Goal: Transaction & Acquisition: Purchase product/service

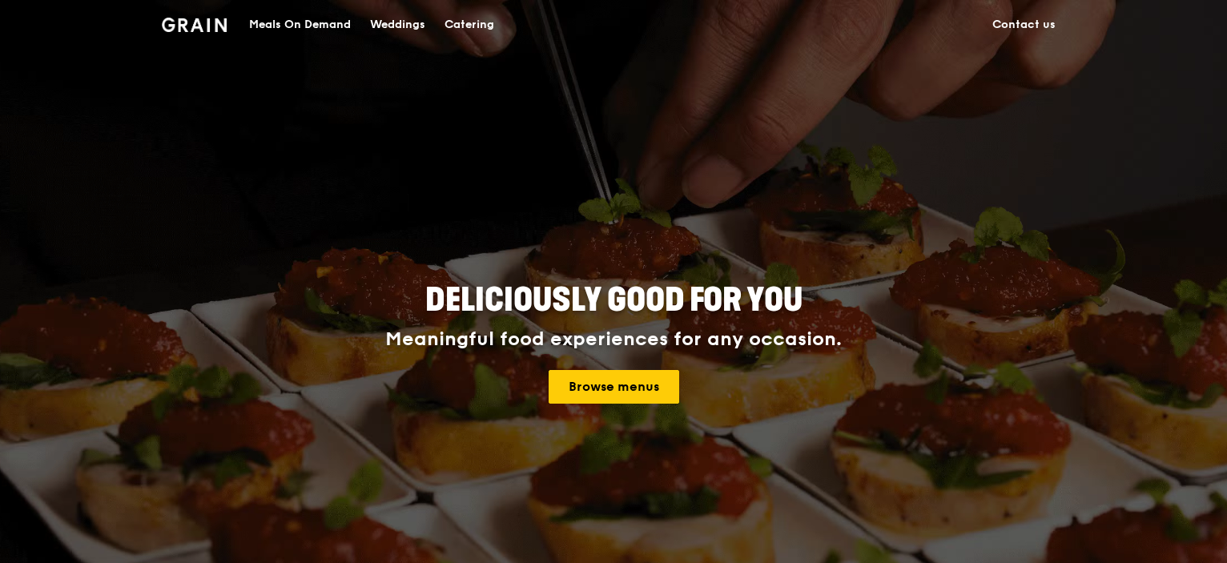
click at [272, 24] on div "Meals On Demand" at bounding box center [300, 25] width 102 height 48
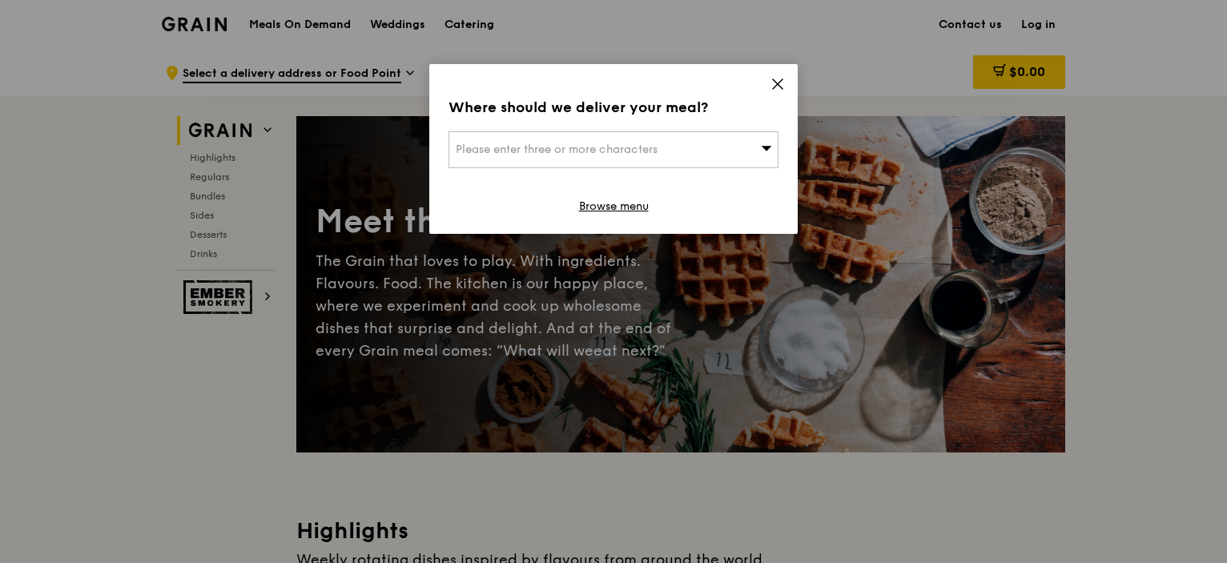
click at [536, 144] on span "Please enter three or more characters" at bounding box center [557, 150] width 202 height 14
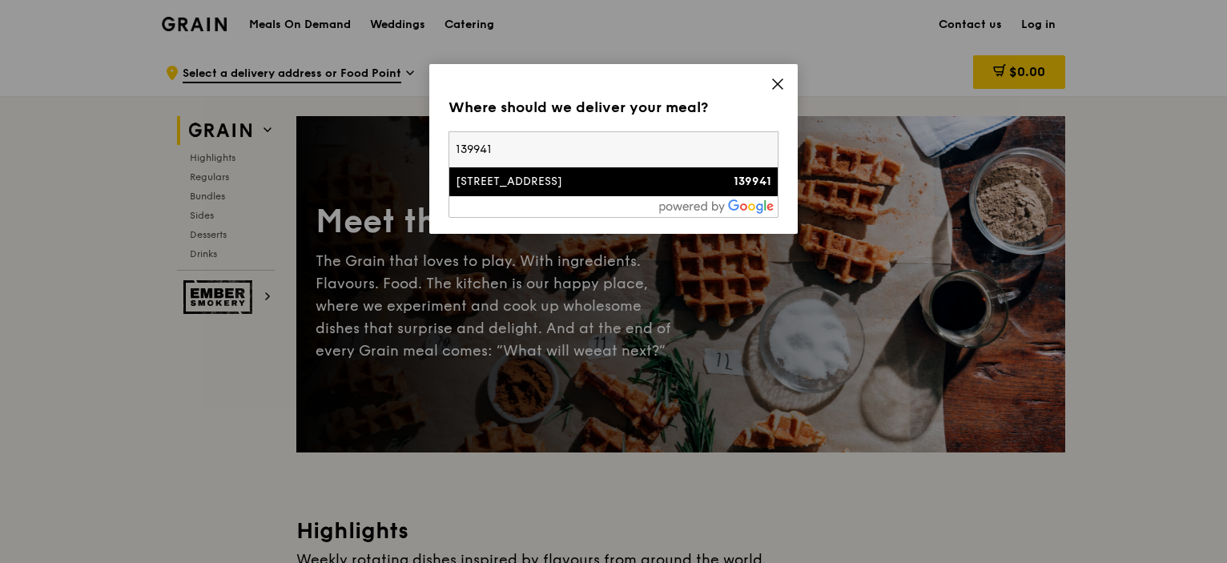
type input "139941"
click at [519, 188] on div "[STREET_ADDRESS]" at bounding box center [574, 182] width 237 height 16
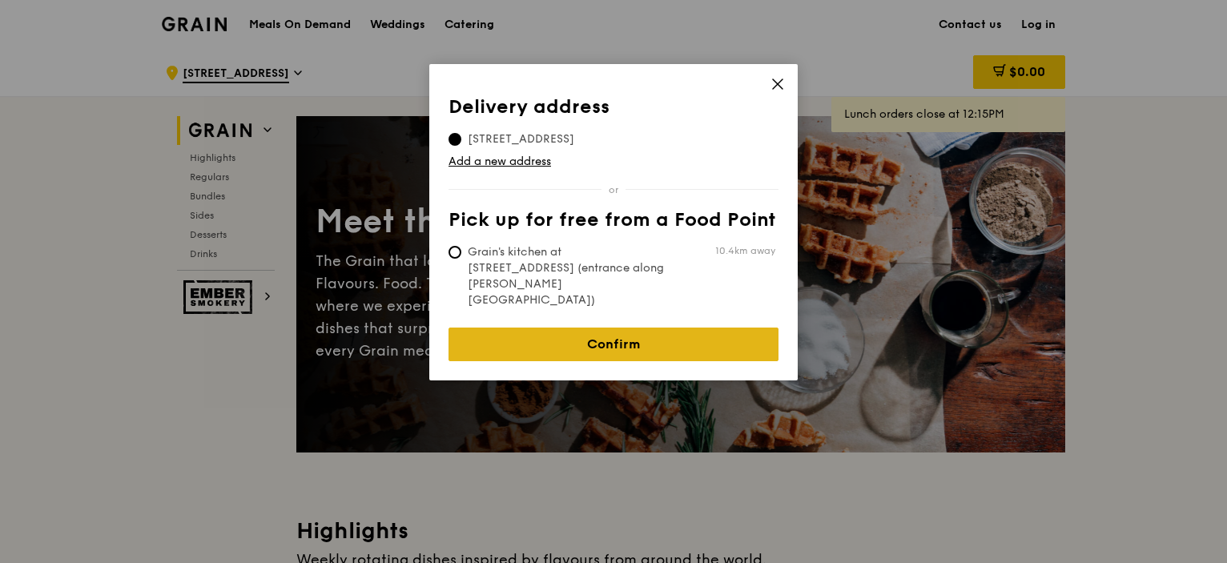
click at [640, 327] on link "Confirm" at bounding box center [613, 344] width 330 height 34
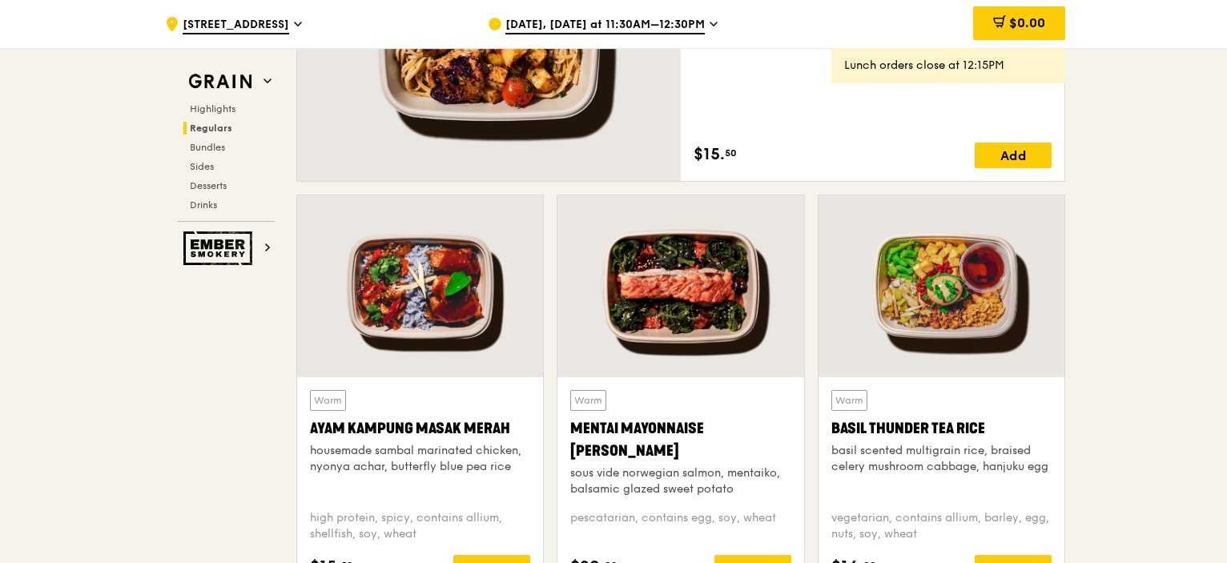
scroll to position [1121, 0]
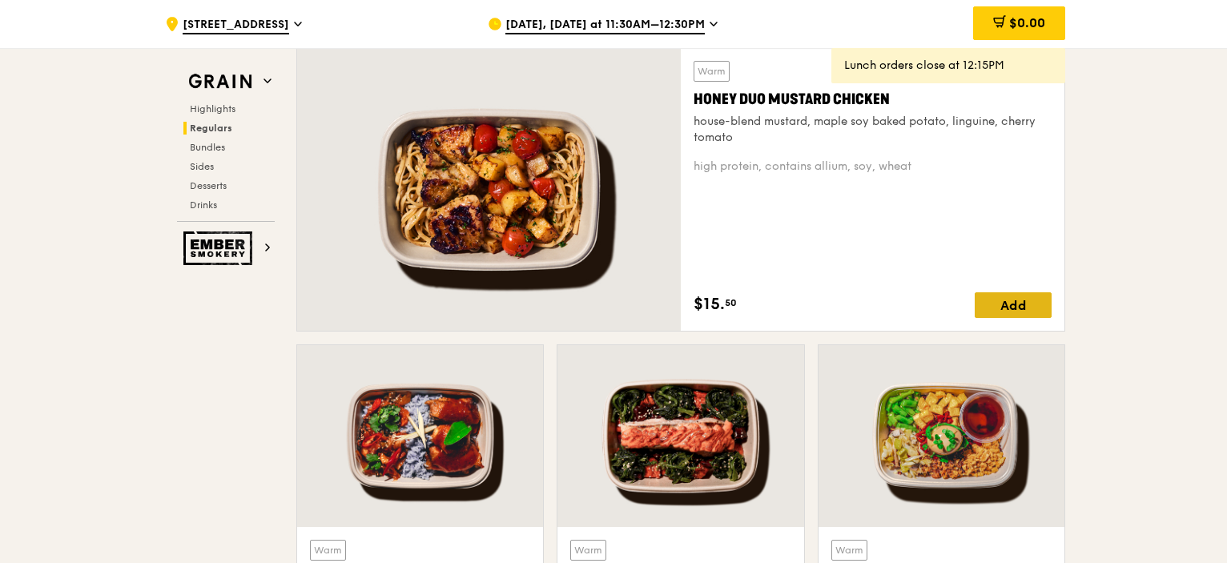
click at [1032, 303] on div "Add" at bounding box center [1012, 305] width 77 height 26
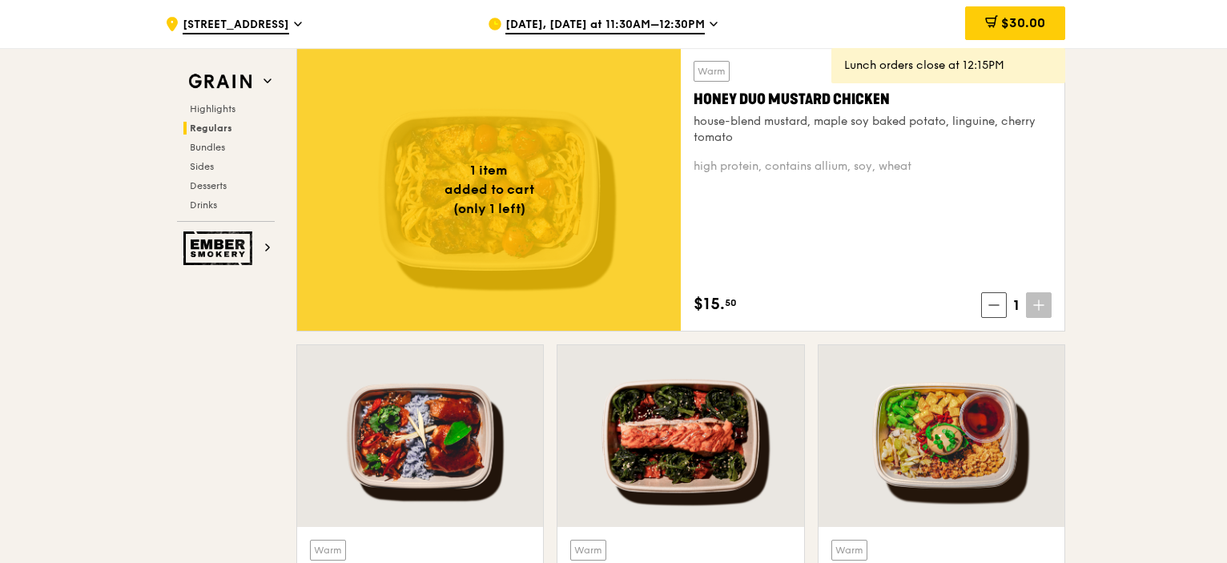
click at [1049, 312] on span at bounding box center [1039, 305] width 26 height 26
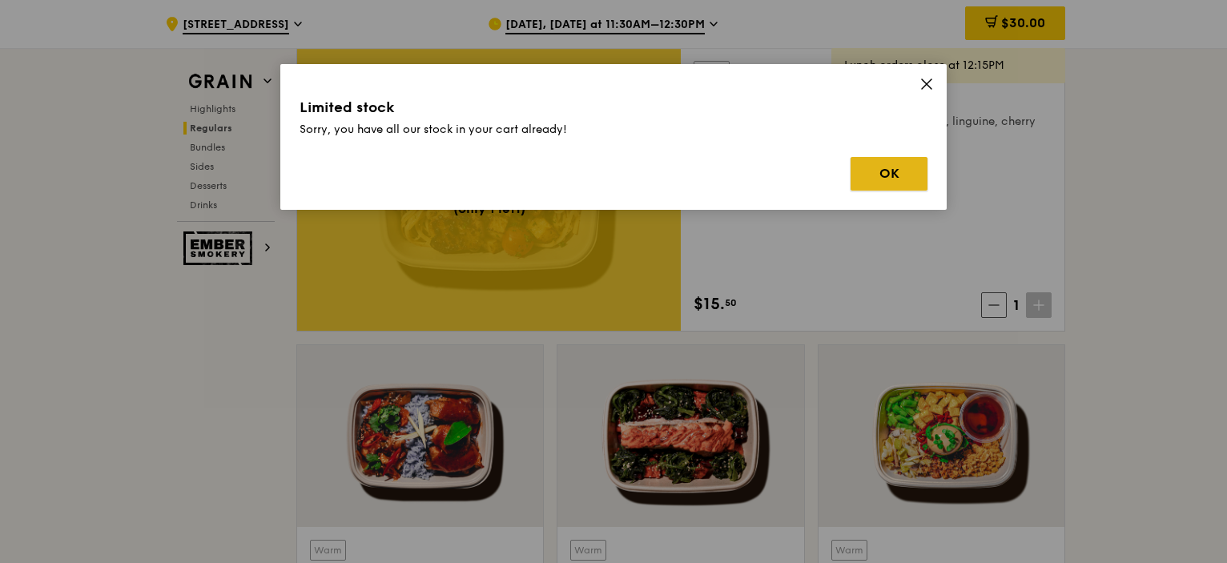
click at [887, 167] on button "OK" at bounding box center [888, 174] width 77 height 34
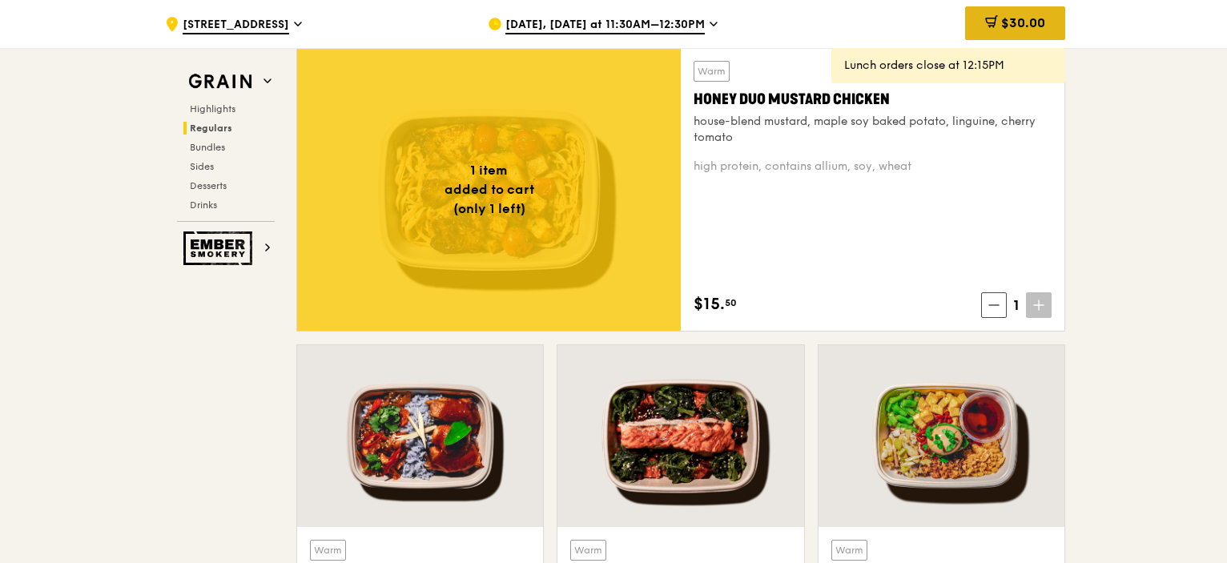
click at [1057, 18] on div "$30.00" at bounding box center [1015, 23] width 100 height 34
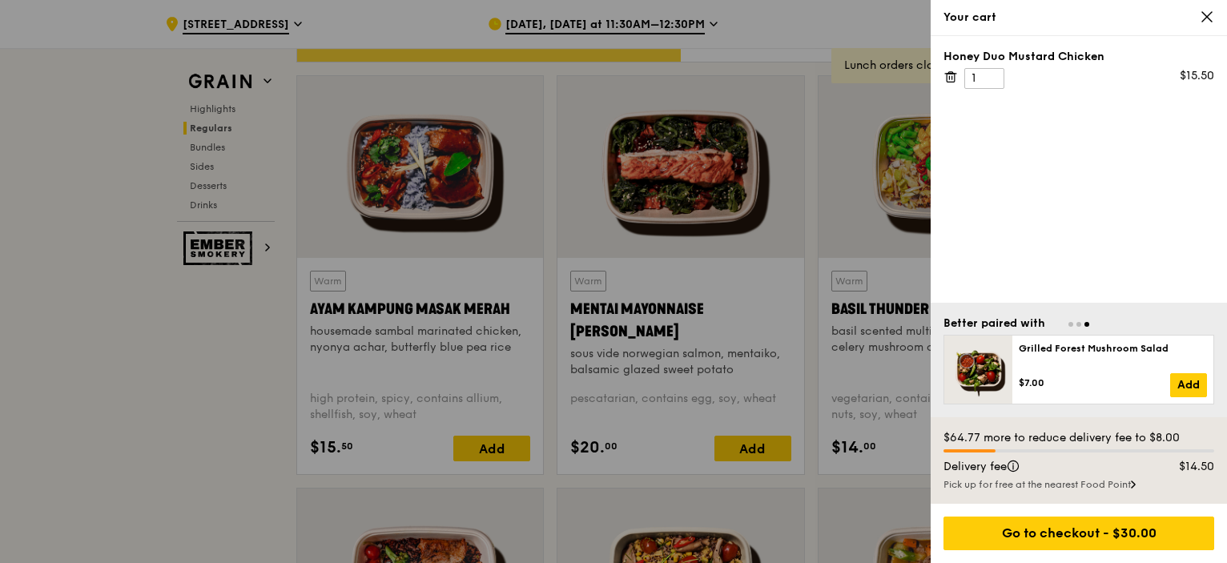
scroll to position [1495, 0]
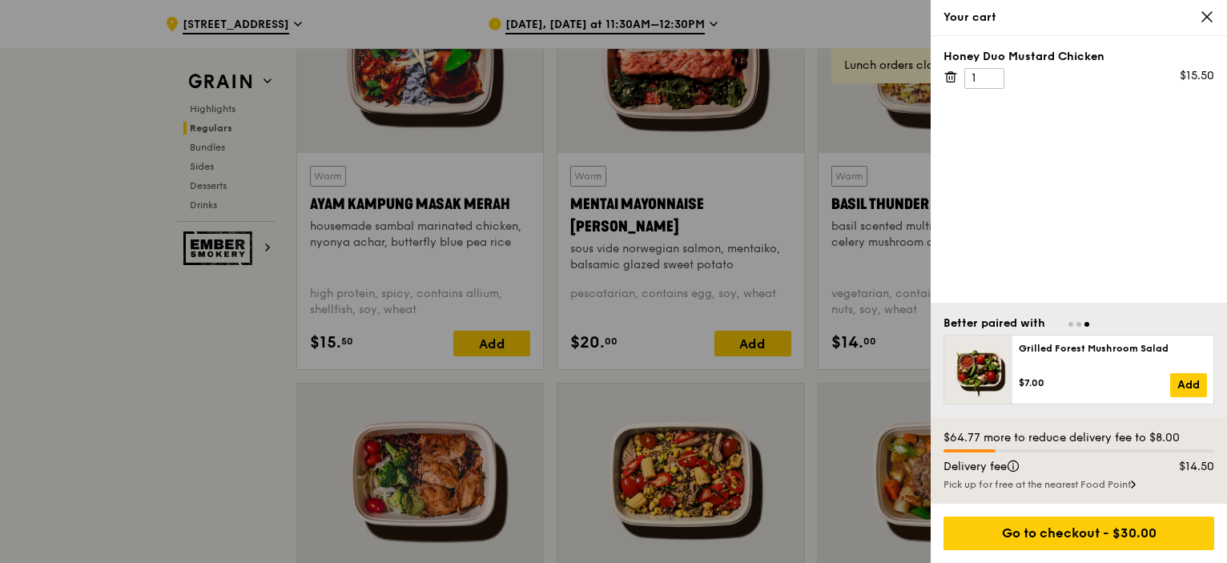
click at [1091, 124] on div "Honey Duo Mustard Chicken 1 $15.50" at bounding box center [1078, 169] width 296 height 267
click at [990, 198] on div "Honey Duo Mustard Chicken 1 $15.50" at bounding box center [1078, 169] width 296 height 267
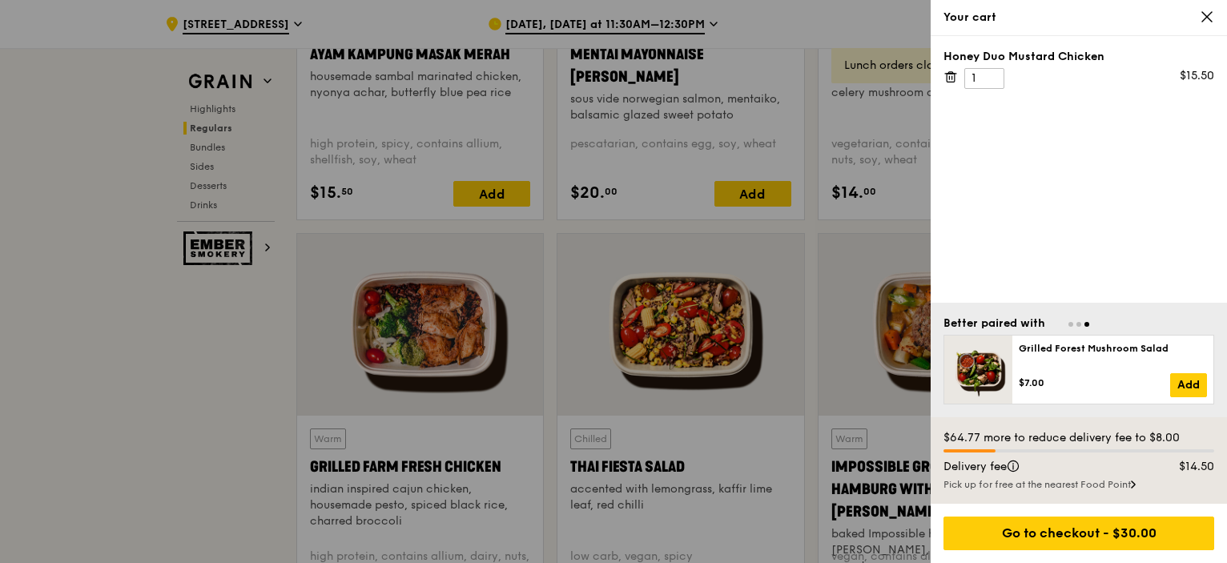
scroll to position [1655, 0]
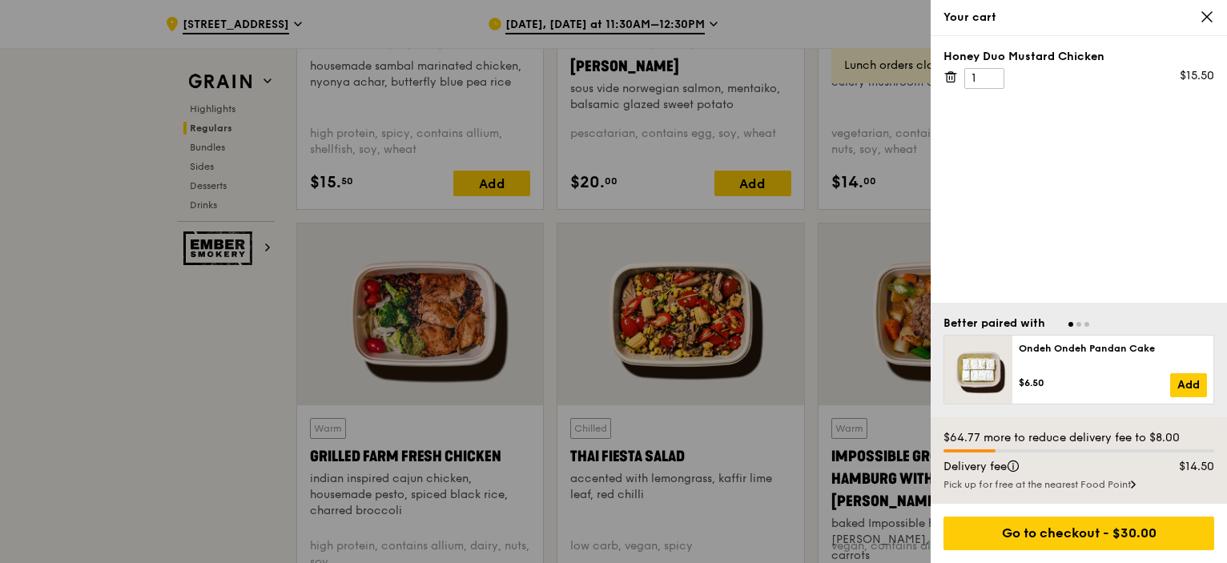
click at [1204, 12] on icon at bounding box center [1206, 17] width 14 height 14
